Goal: Information Seeking & Learning: Check status

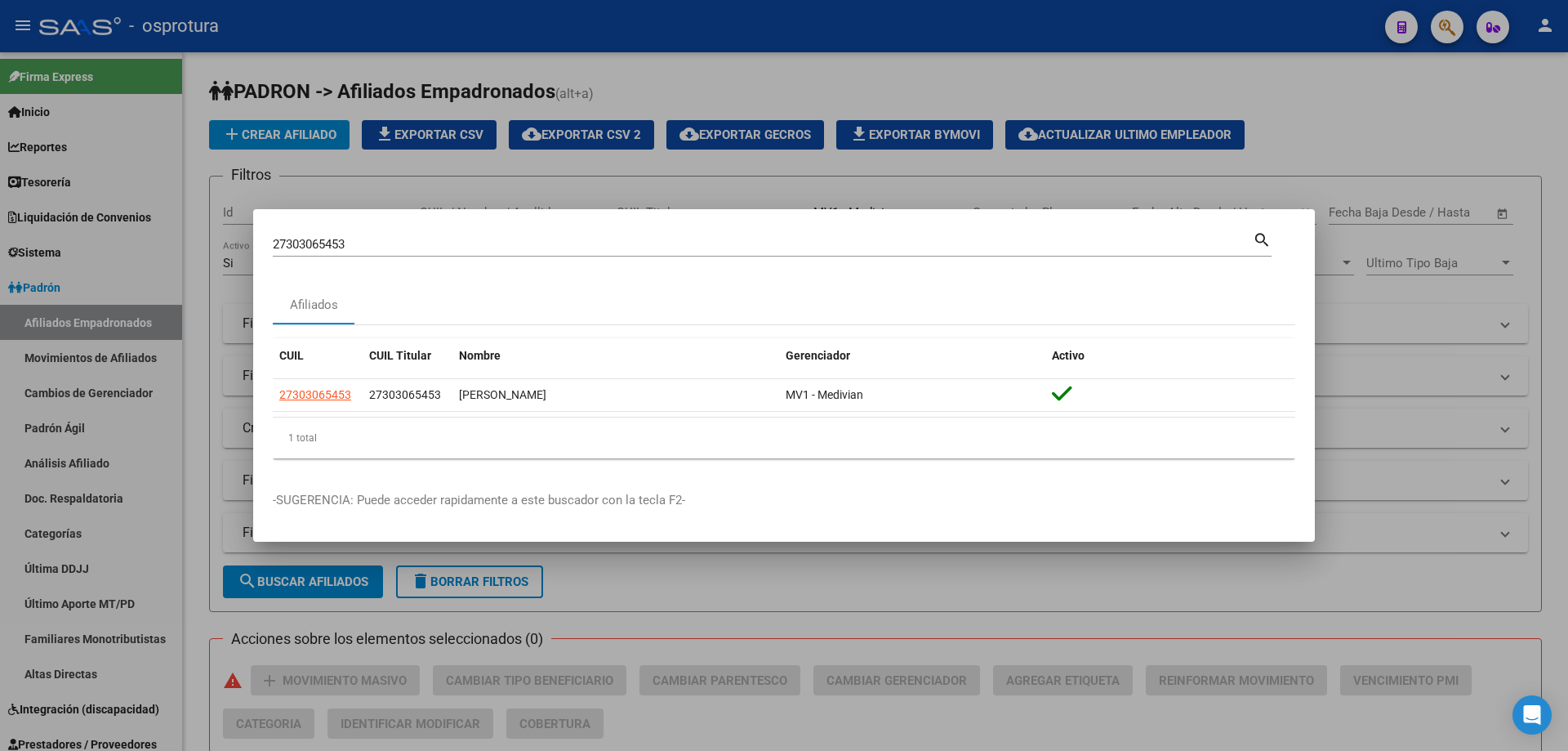
click at [362, 246] on input "27303065453" at bounding box center [762, 244] width 980 height 14
paste input "-30558826-7"
type input "27305588267"
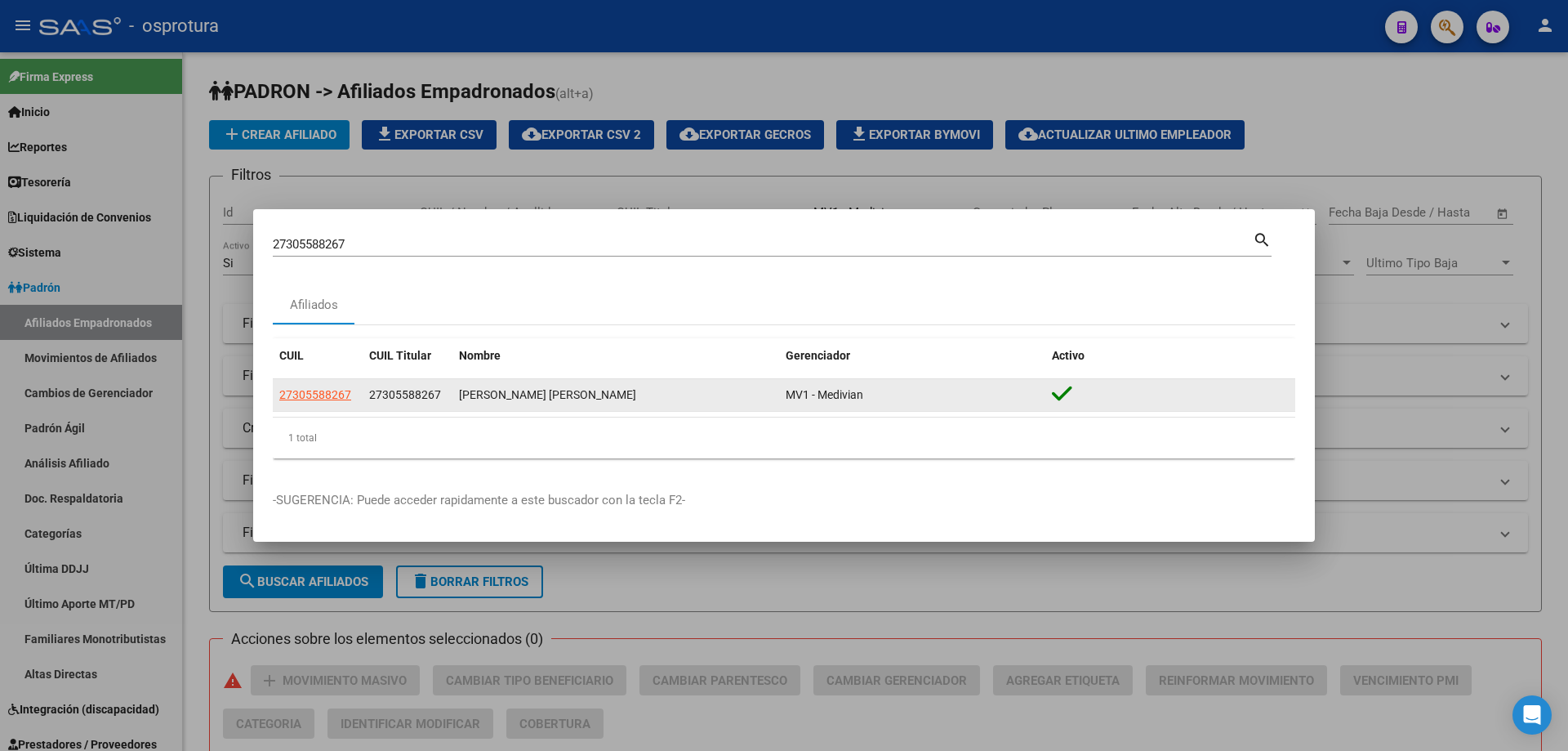
click at [290, 401] on app-link-go-to "27305588267" at bounding box center [315, 394] width 71 height 18
click at [290, 394] on span "27305588267" at bounding box center [315, 395] width 71 height 14
type textarea "27305588267"
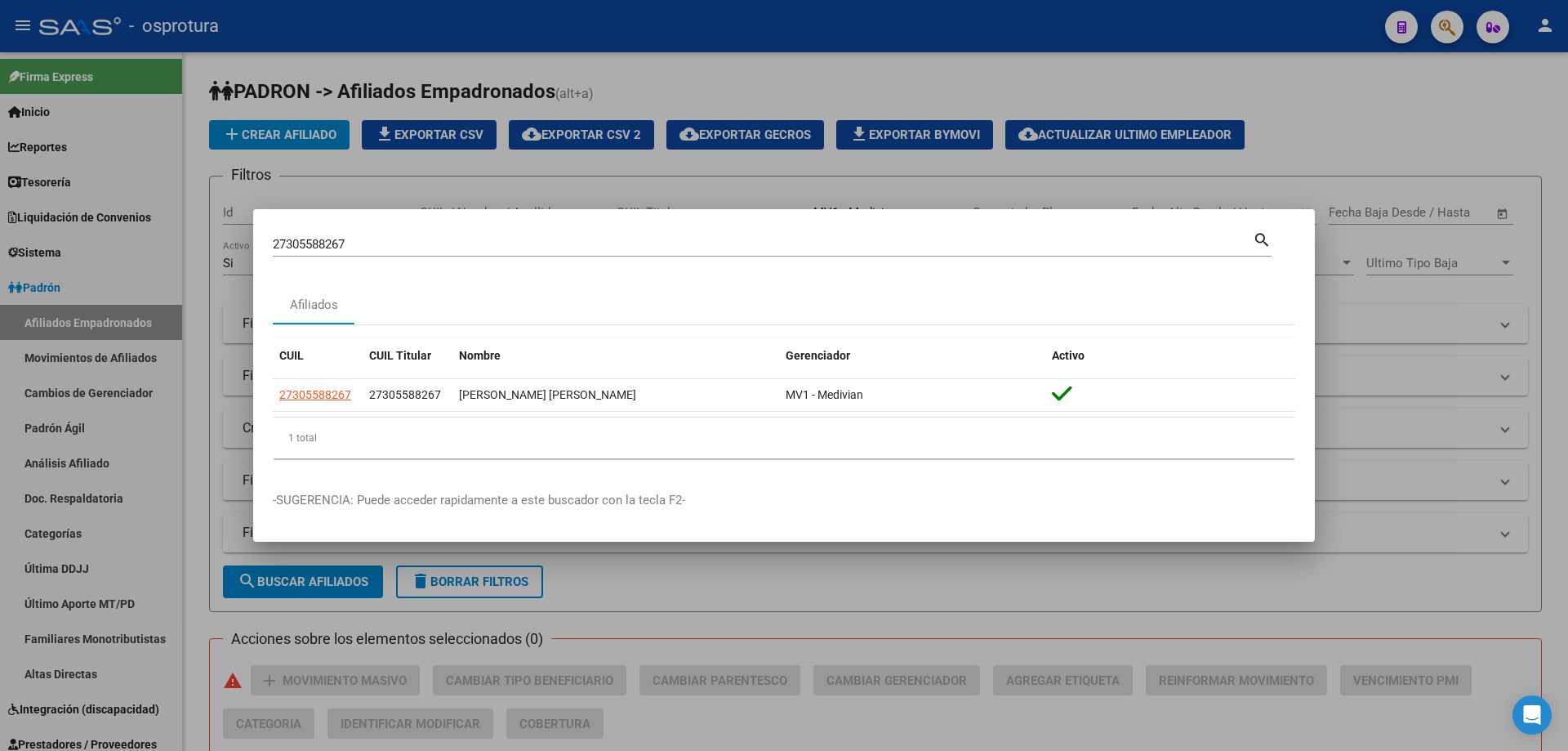
click at [372, 237] on input "27305588267" at bounding box center [762, 244] width 980 height 14
paste input "-30600738-1"
type input "27306007381"
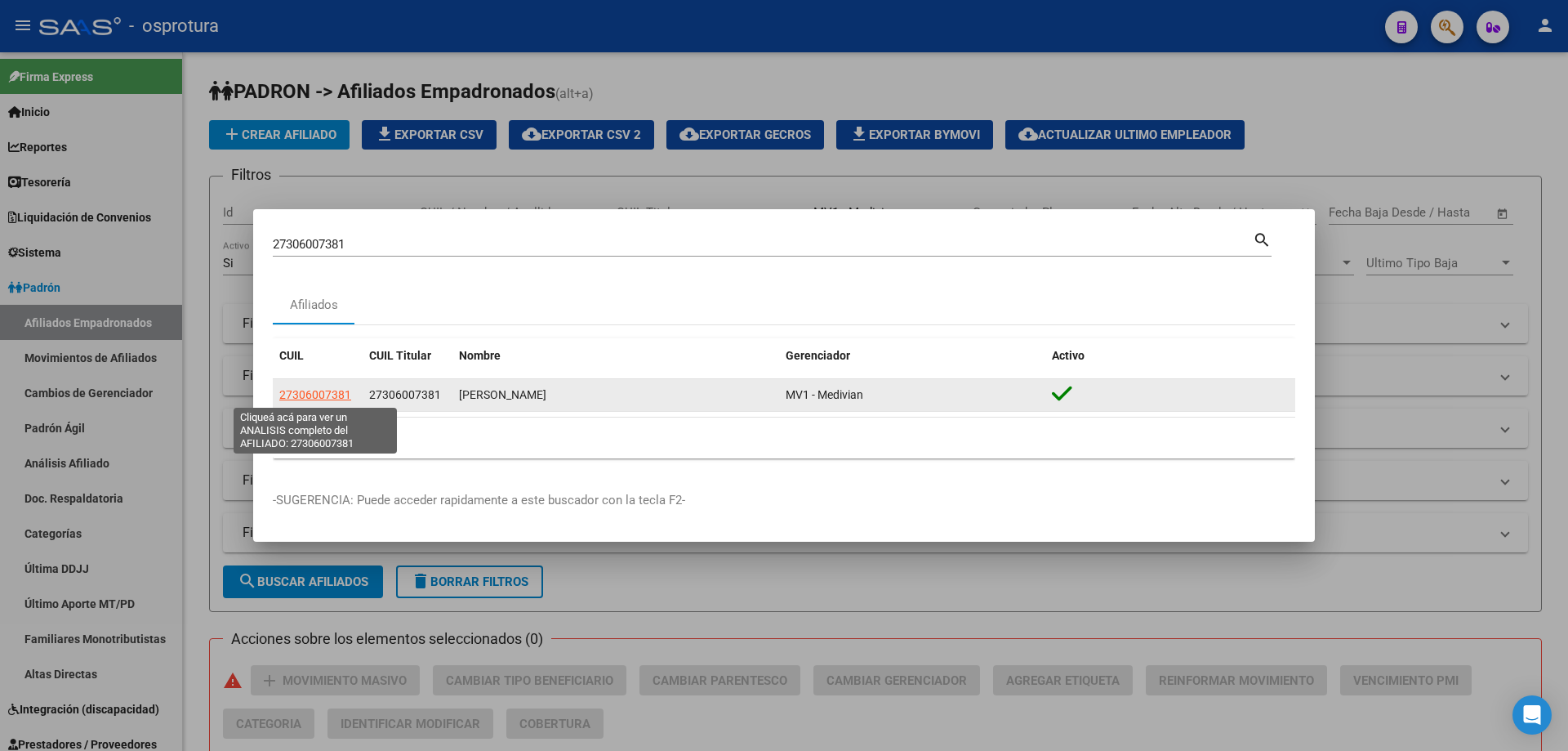
click at [325, 393] on span "27306007381" at bounding box center [315, 395] width 71 height 14
type textarea "27306007381"
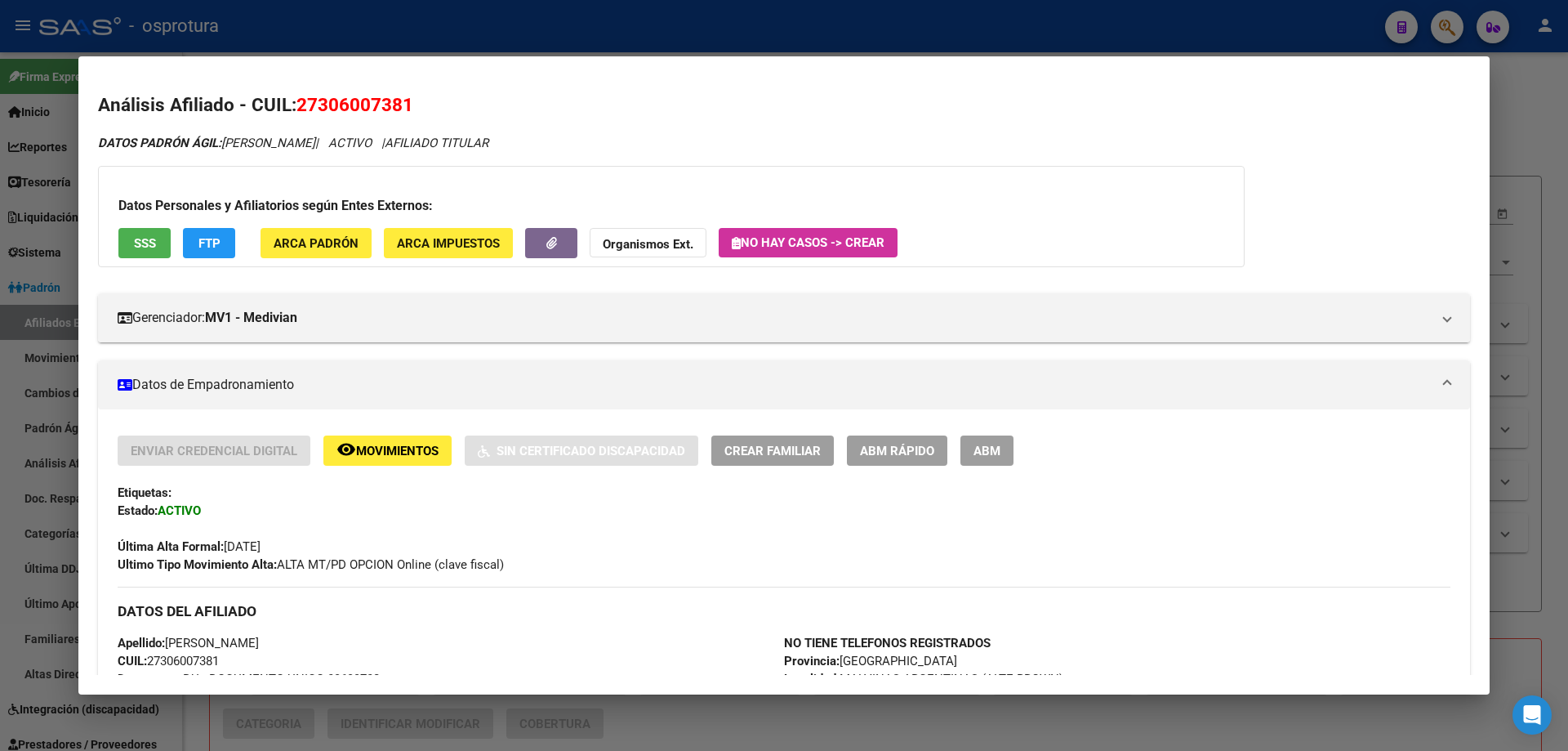
scroll to position [490, 0]
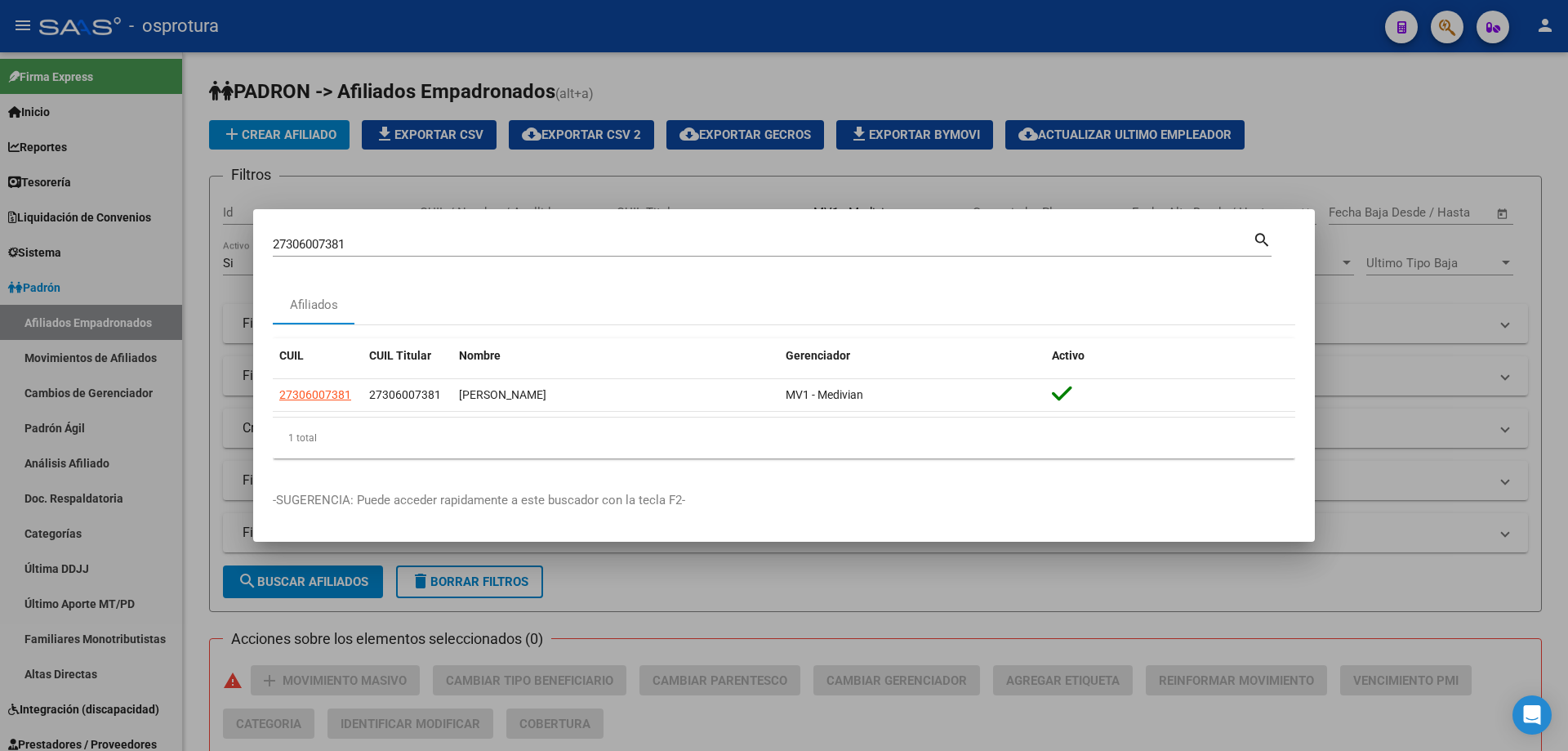
click at [535, 241] on input "27306007381" at bounding box center [762, 244] width 980 height 14
paste input "-30697147-"
type input "27306971471"
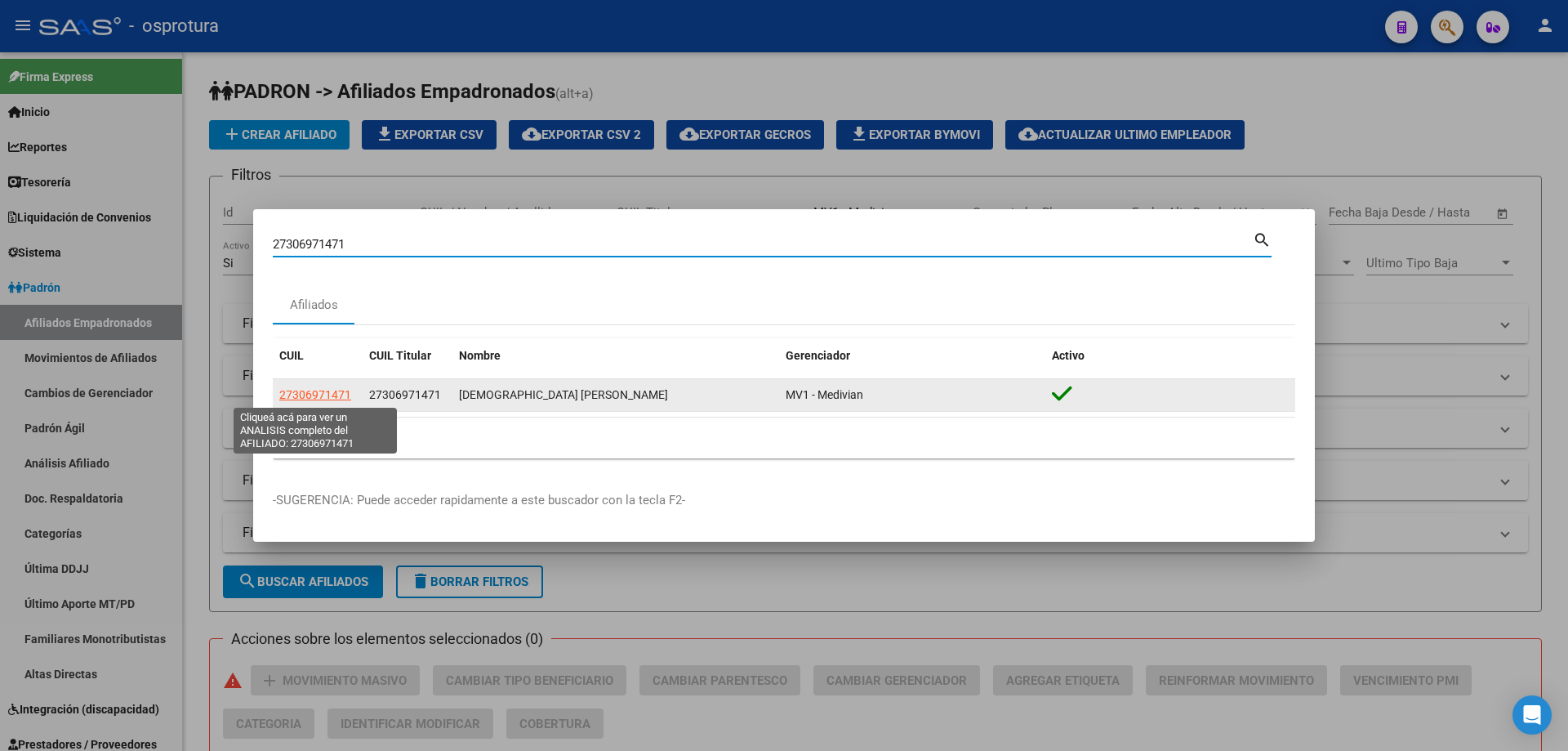
click at [341, 393] on span "27306971471" at bounding box center [315, 395] width 71 height 14
type textarea "27306971471"
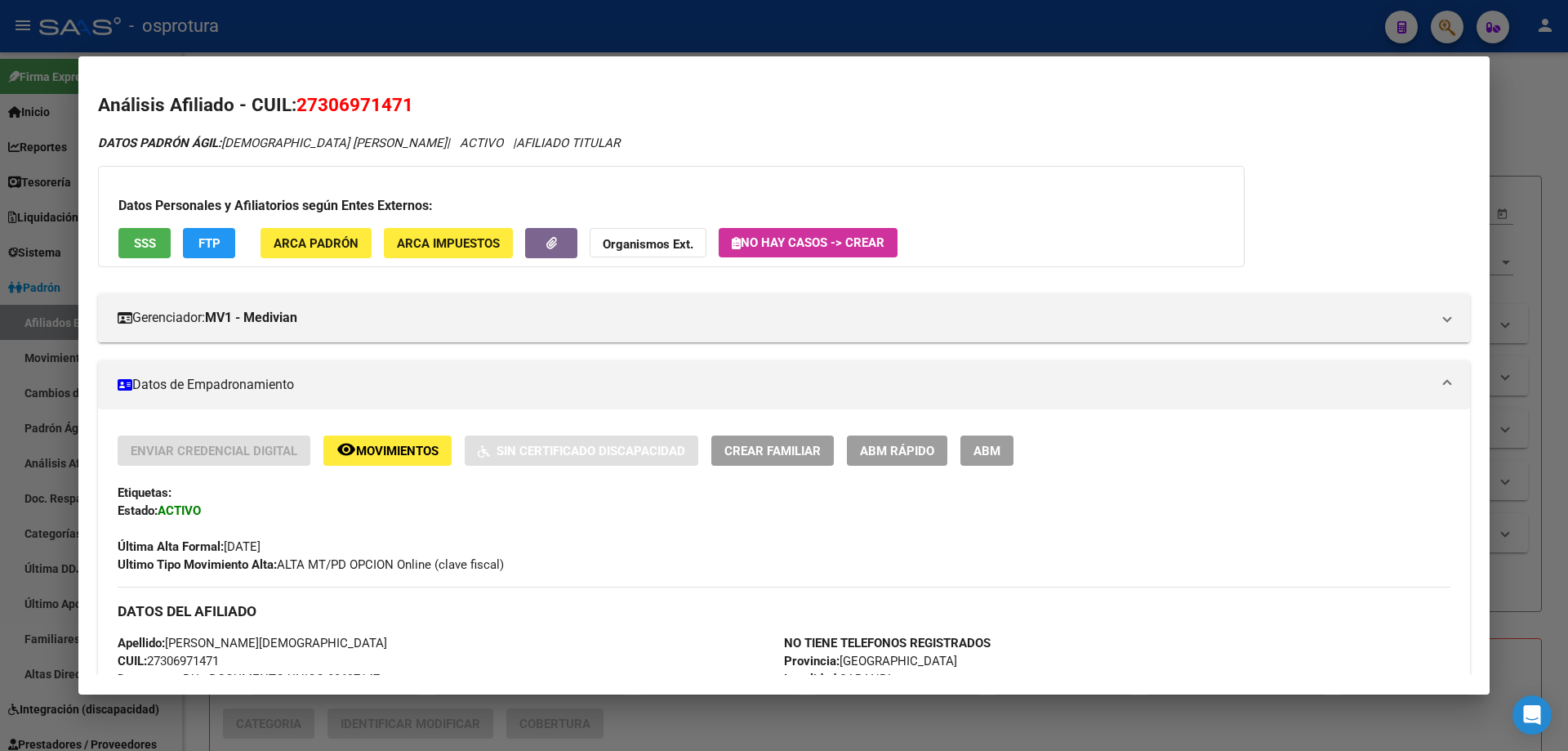
scroll to position [409, 0]
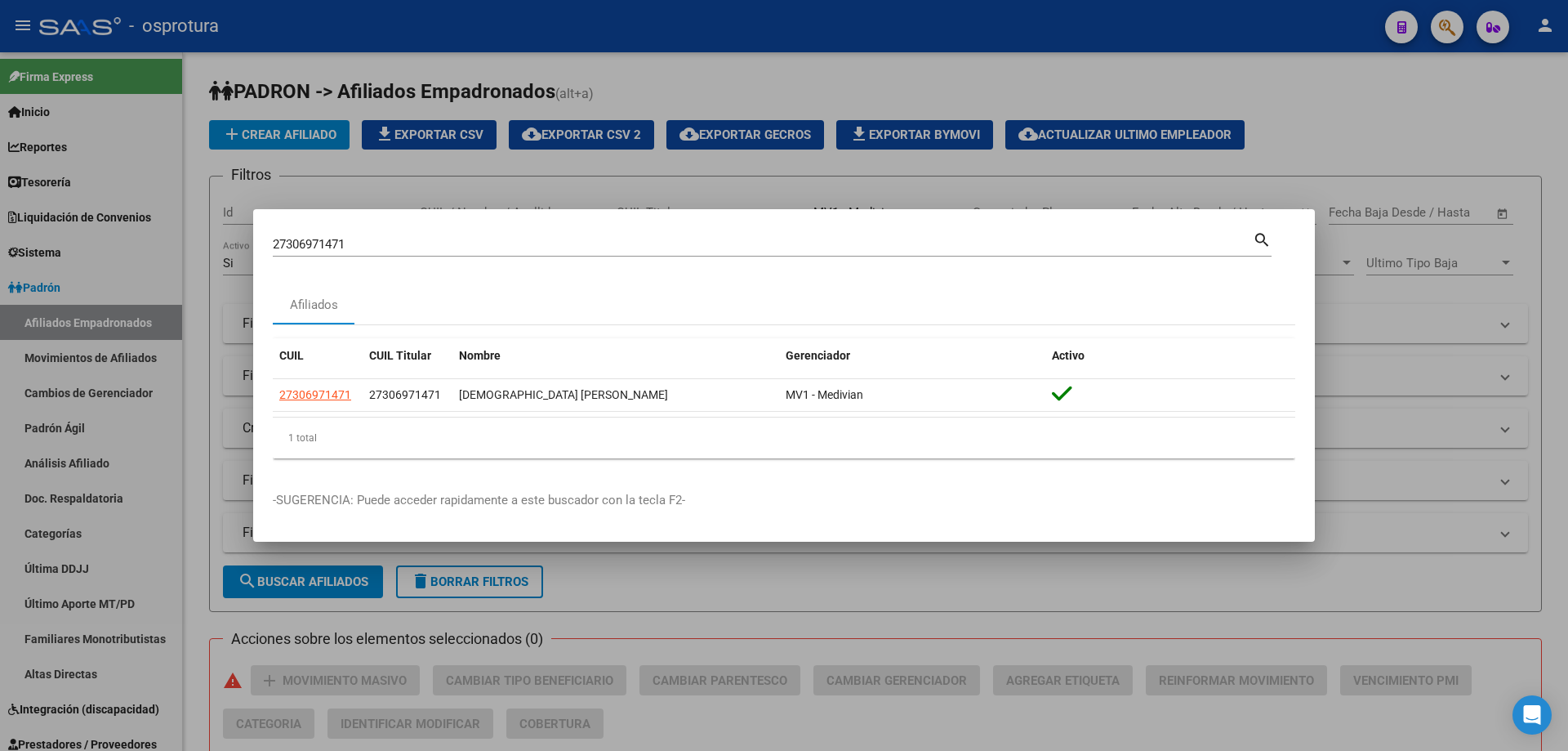
click at [443, 238] on input "27306971471" at bounding box center [762, 244] width 980 height 14
paste input "-30824662-6"
type input "27308246626"
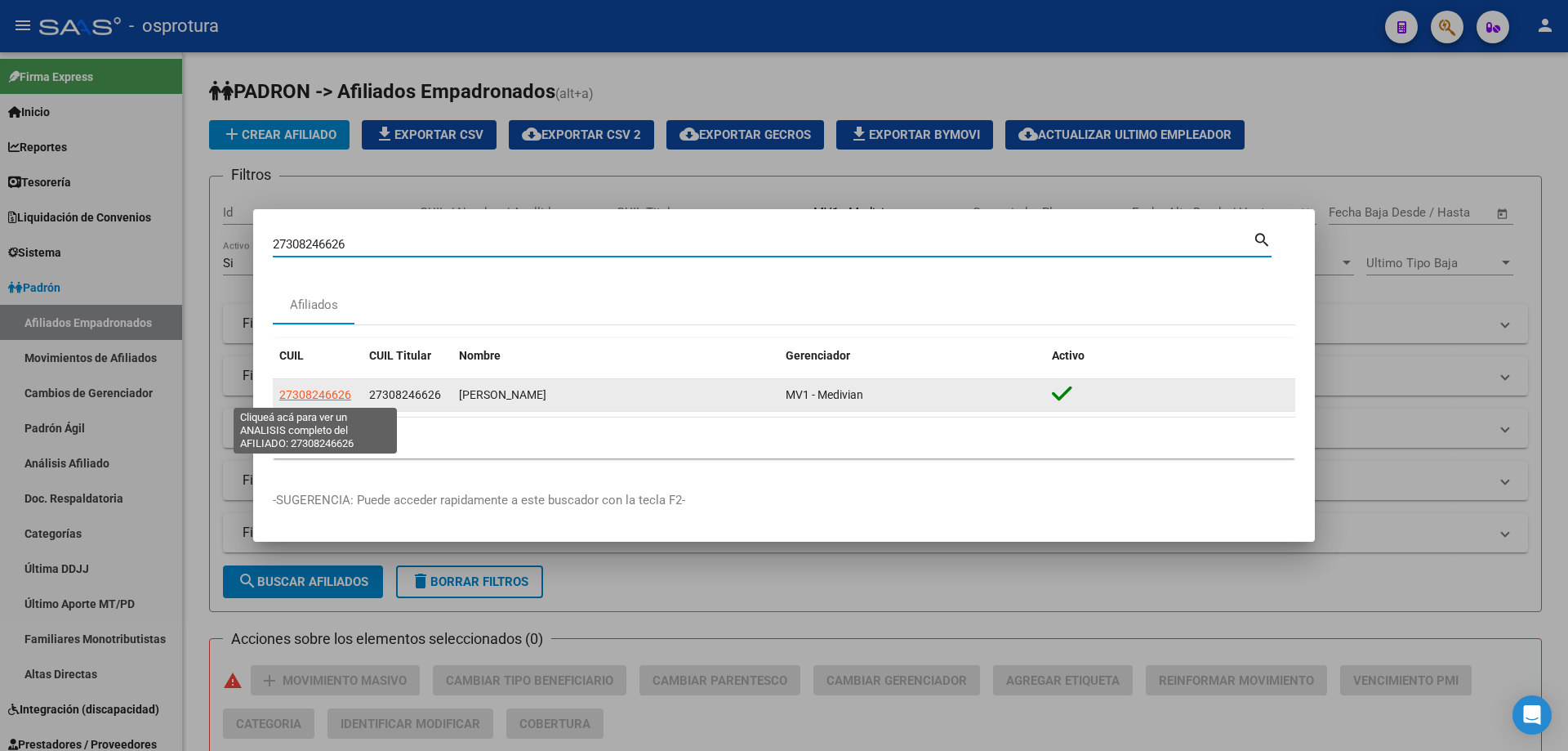
click at [295, 393] on span "27308246626" at bounding box center [315, 395] width 71 height 14
type textarea "27308246626"
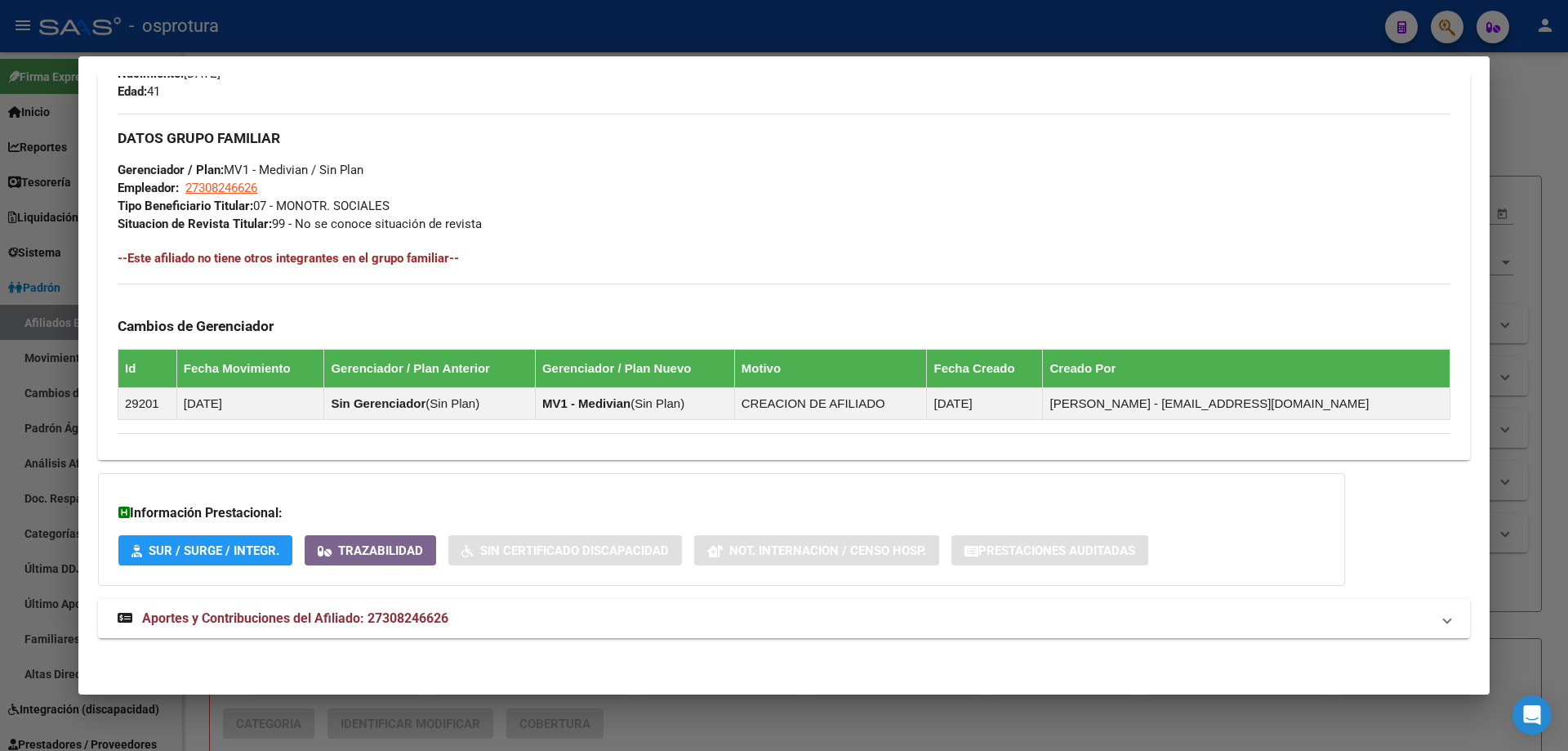
scroll to position [468, 0]
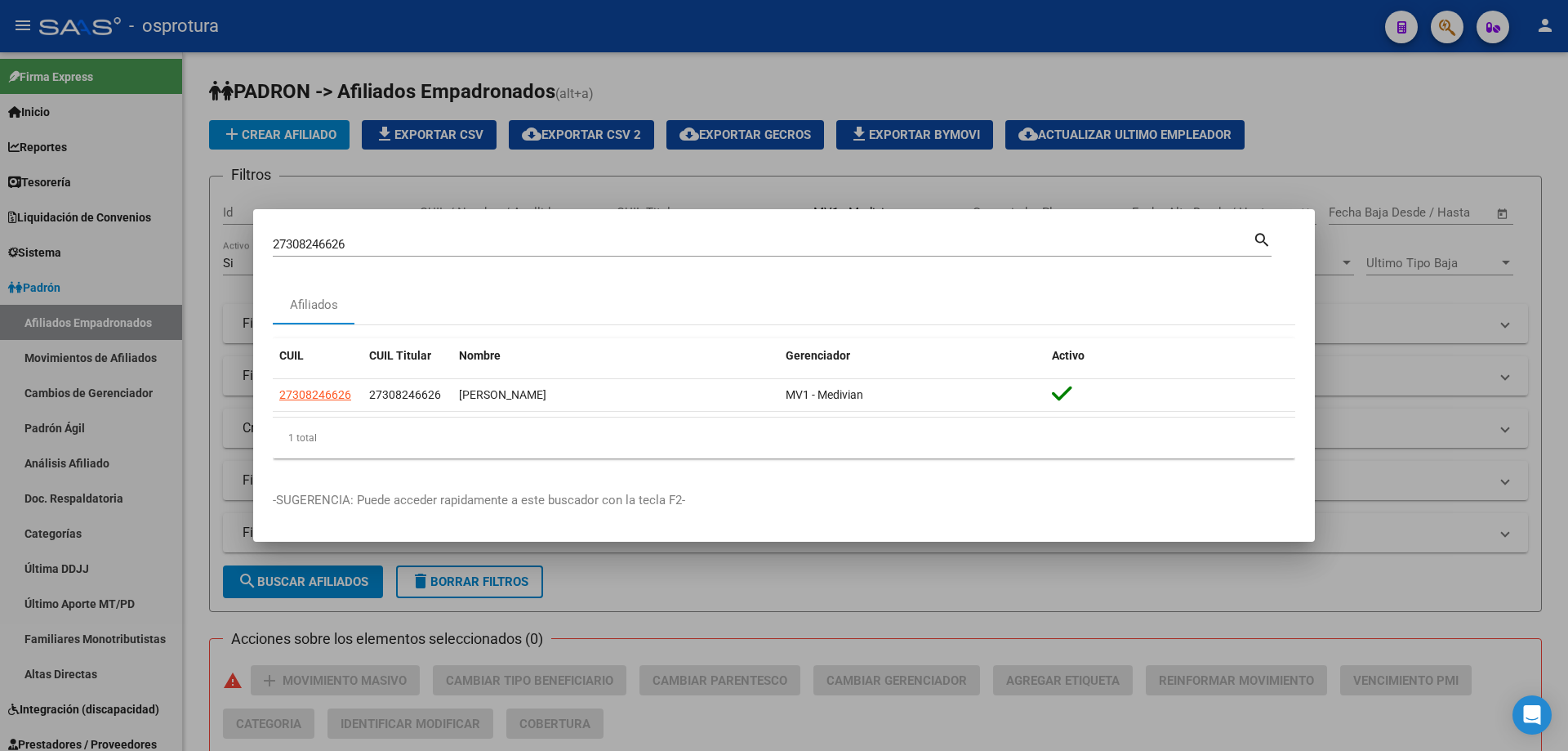
click at [731, 246] on input "27308246626" at bounding box center [762, 244] width 980 height 14
paste input "-30888881-4"
type input "27308888814"
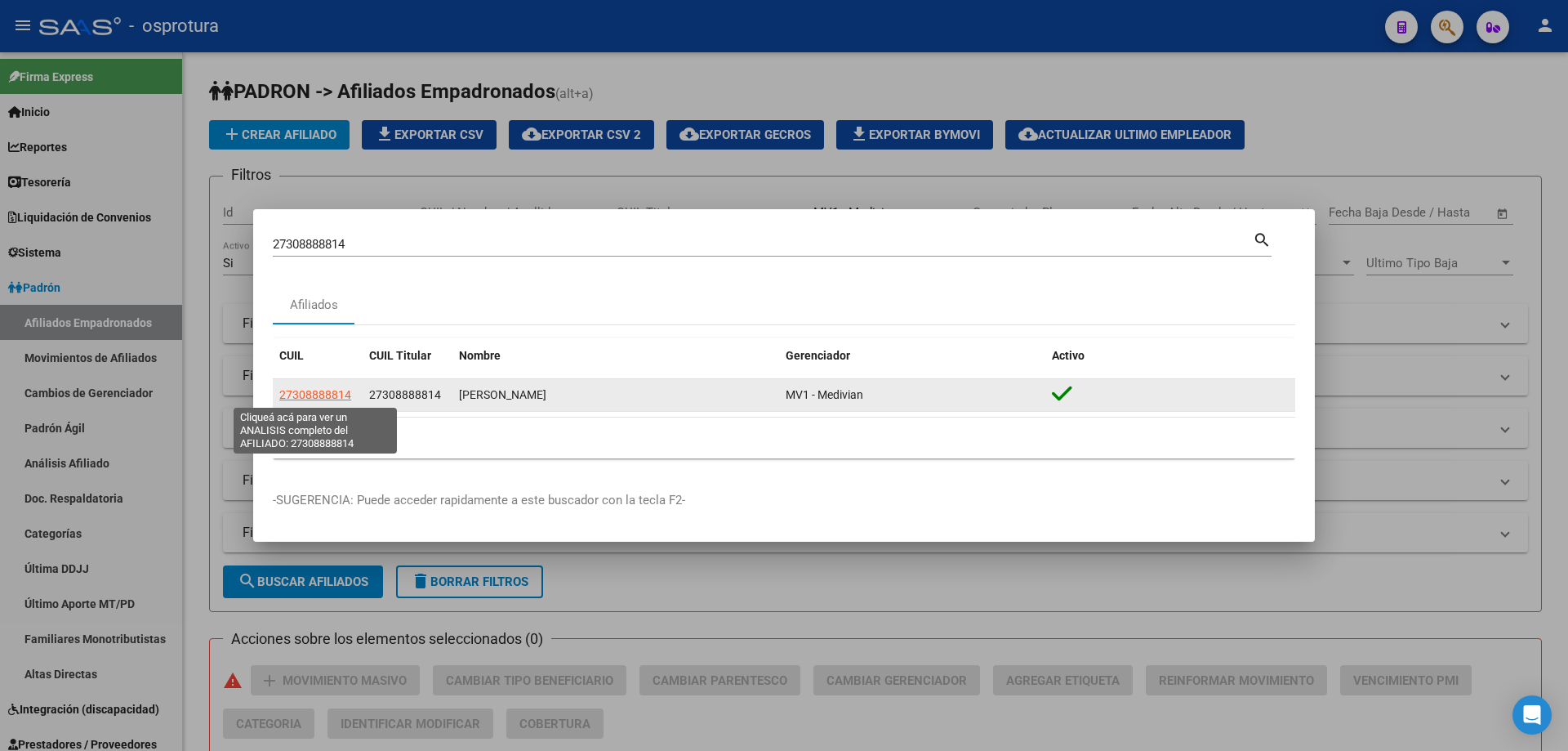
click at [311, 392] on span "27308888814" at bounding box center [315, 395] width 71 height 14
type textarea "27308888814"
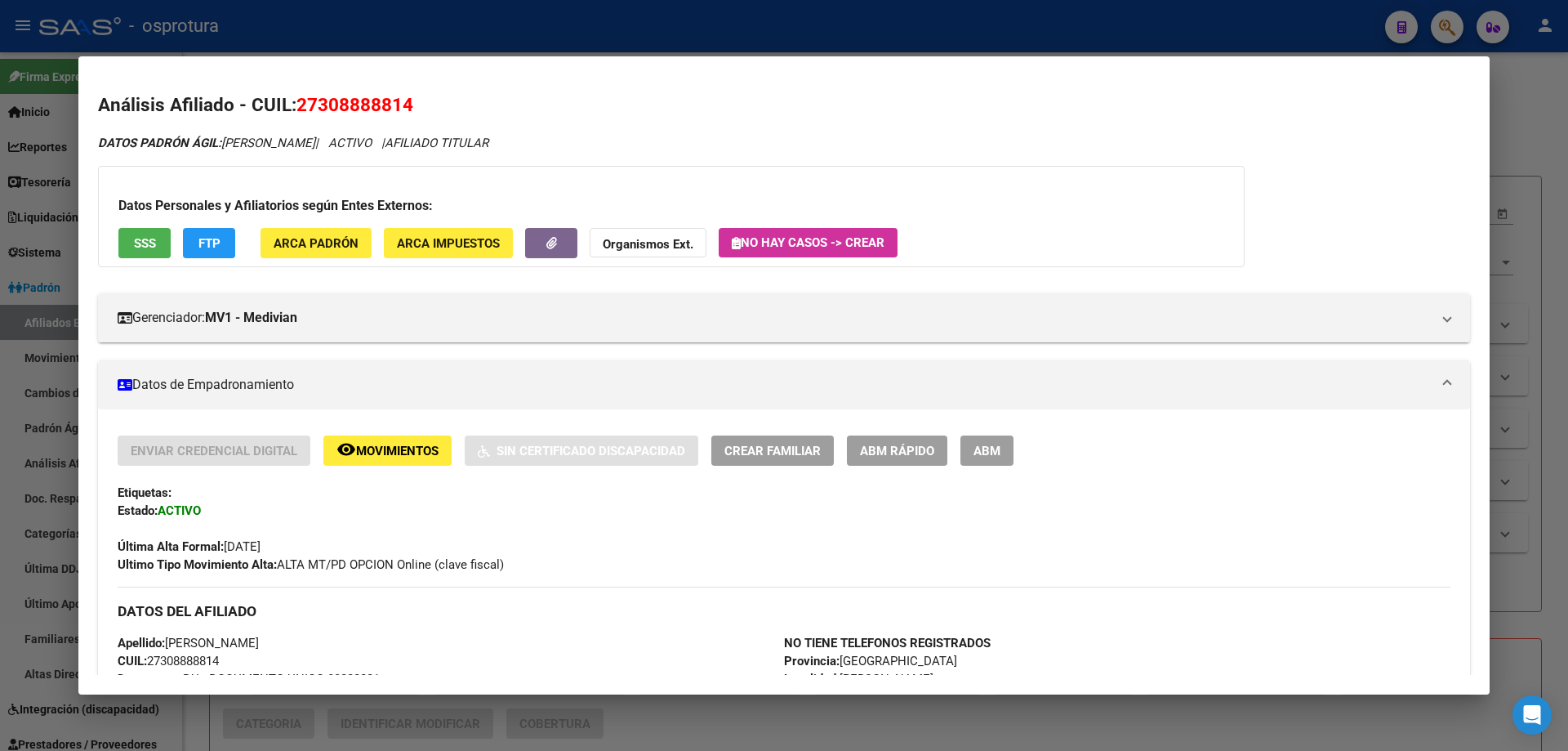
scroll to position [409, 0]
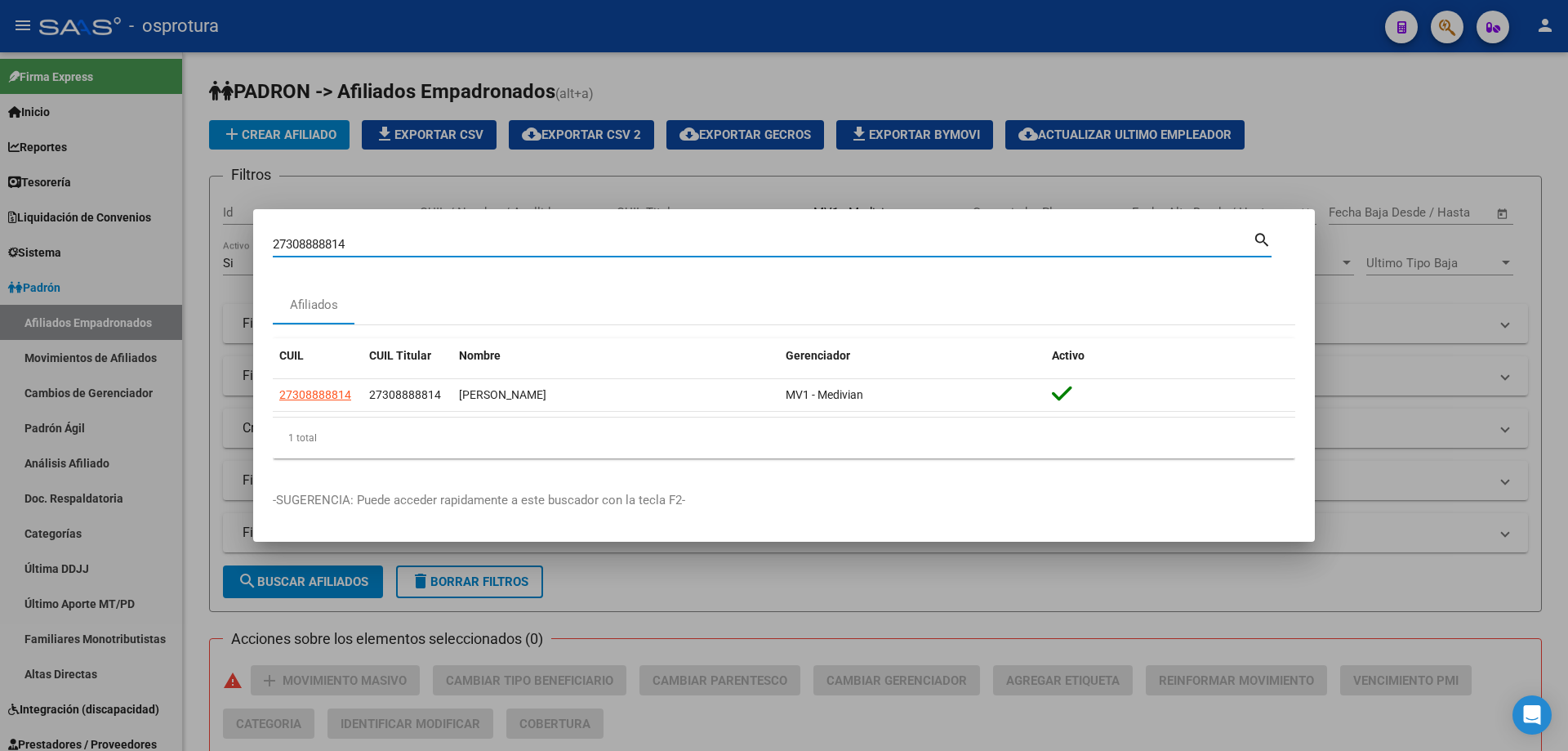
click at [494, 251] on input "27308888814" at bounding box center [762, 244] width 980 height 14
paste input "-30927791-6"
type input "27309277916"
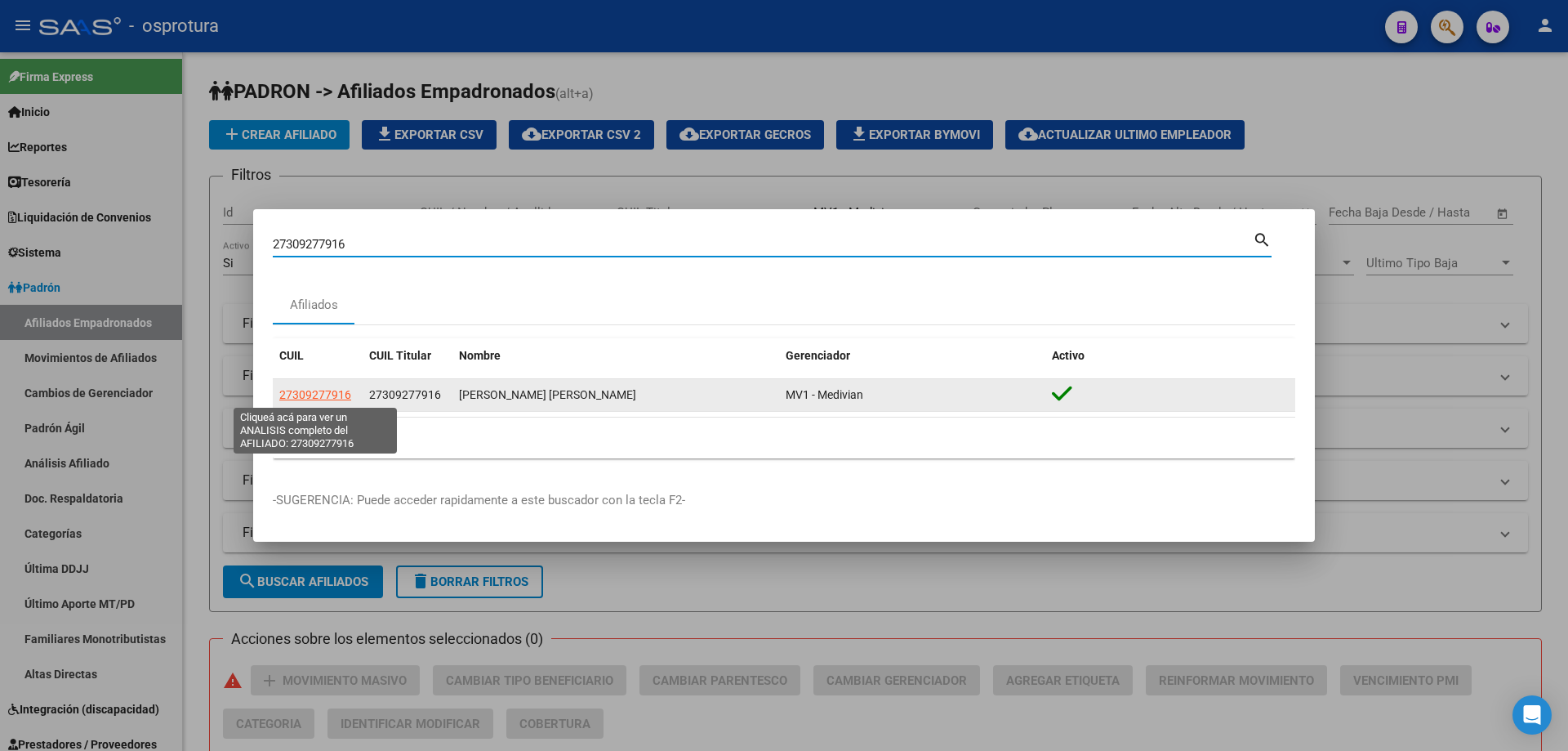
click at [311, 396] on span "27309277916" at bounding box center [315, 395] width 71 height 14
type textarea "27309277916"
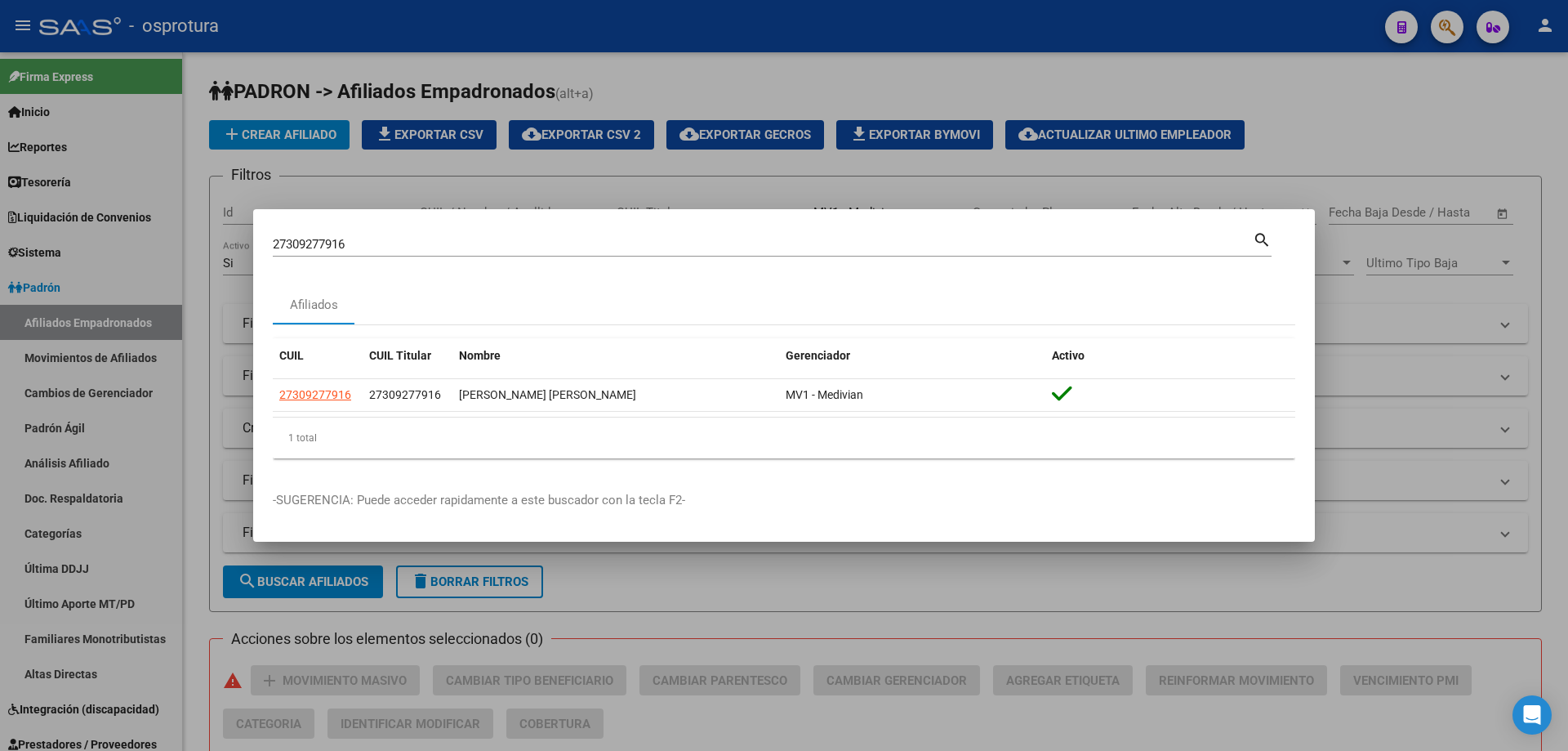
click at [383, 245] on input "27309277916" at bounding box center [762, 244] width 980 height 14
paste input "-31376573-9"
type input "27313765739"
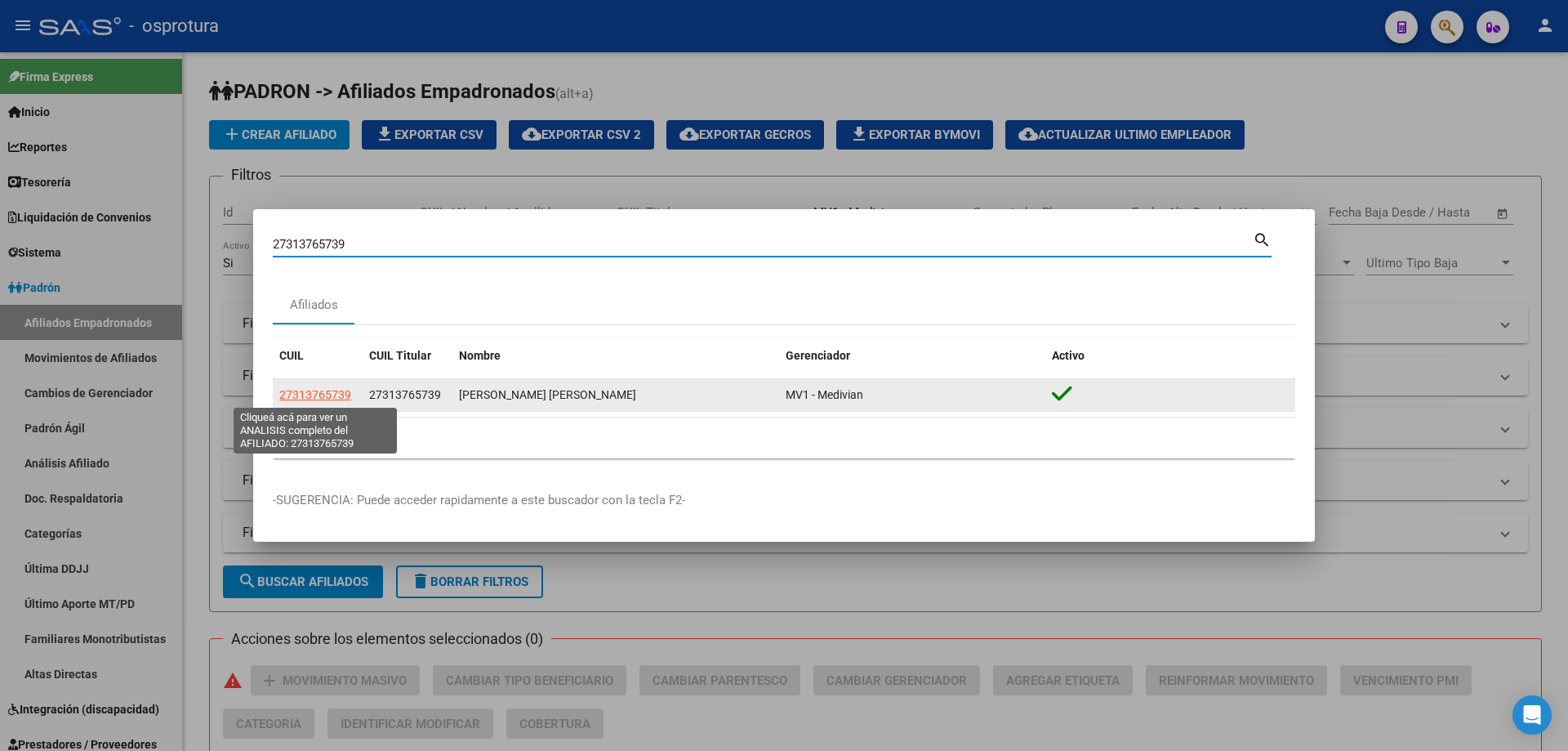
click at [329, 397] on span "27313765739" at bounding box center [315, 395] width 71 height 14
type textarea "27313765739"
